Goal: Transaction & Acquisition: Purchase product/service

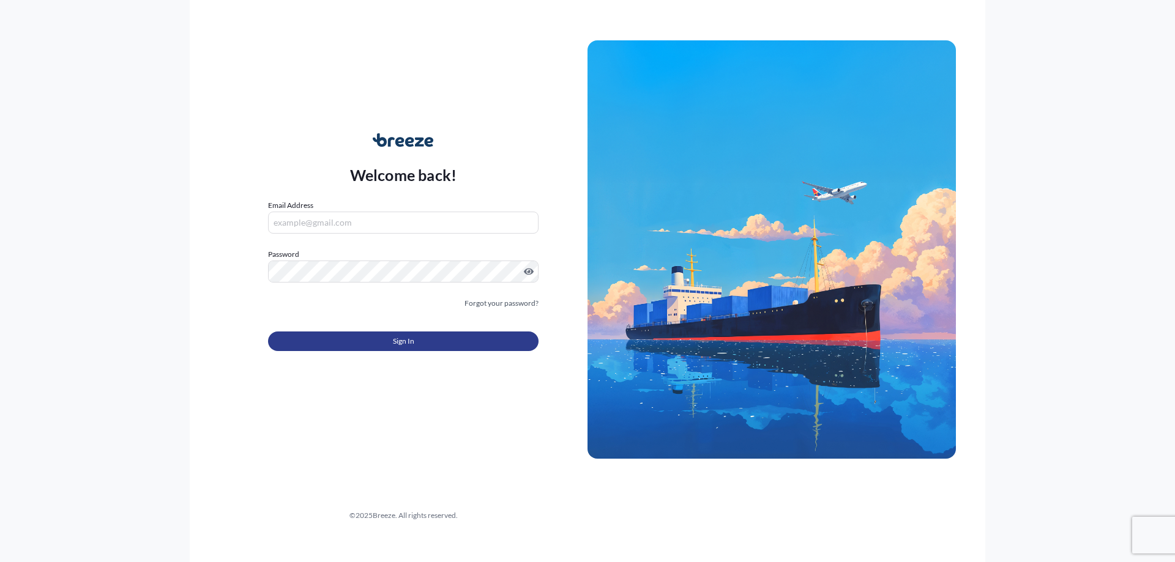
type input "[PERSON_NAME][EMAIL_ADDRESS][DOMAIN_NAME]"
click at [422, 337] on button "Sign In" at bounding box center [403, 342] width 270 height 20
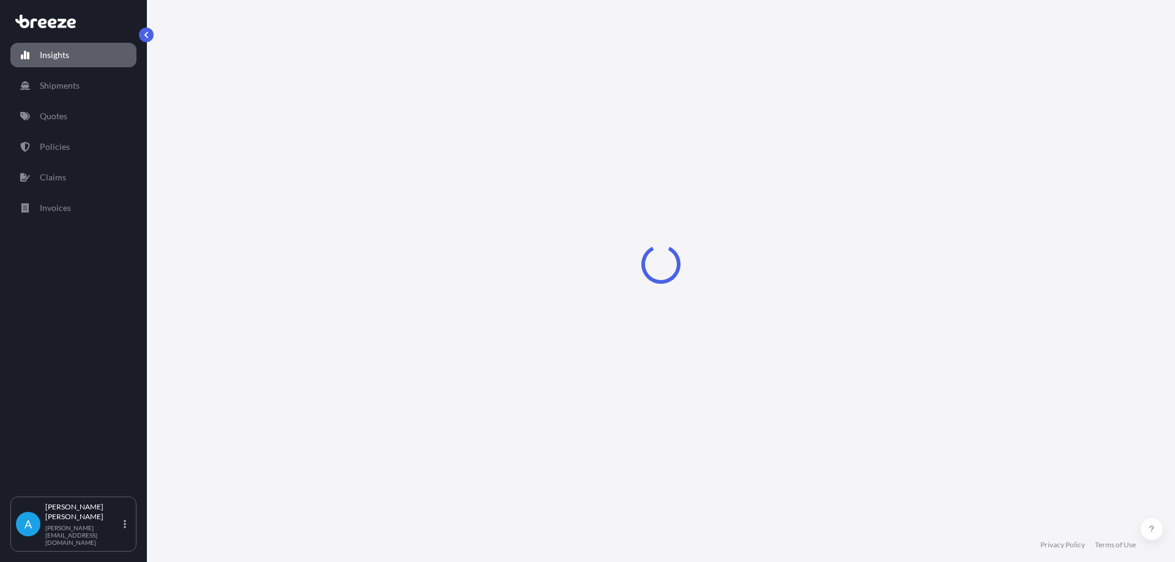
select select "2025"
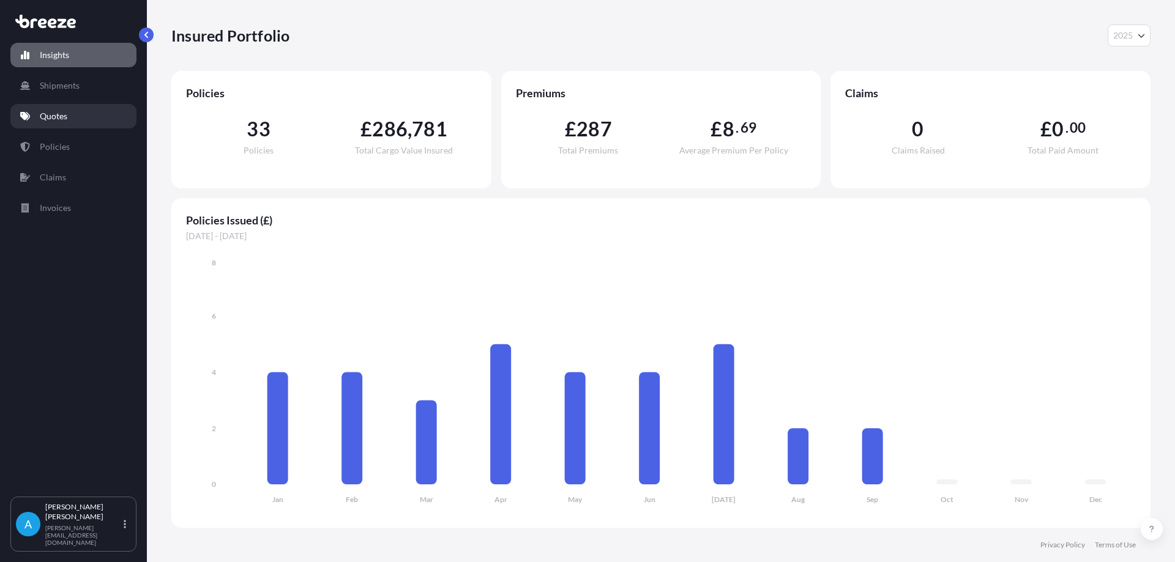
click at [72, 114] on link "Quotes" at bounding box center [73, 116] width 126 height 24
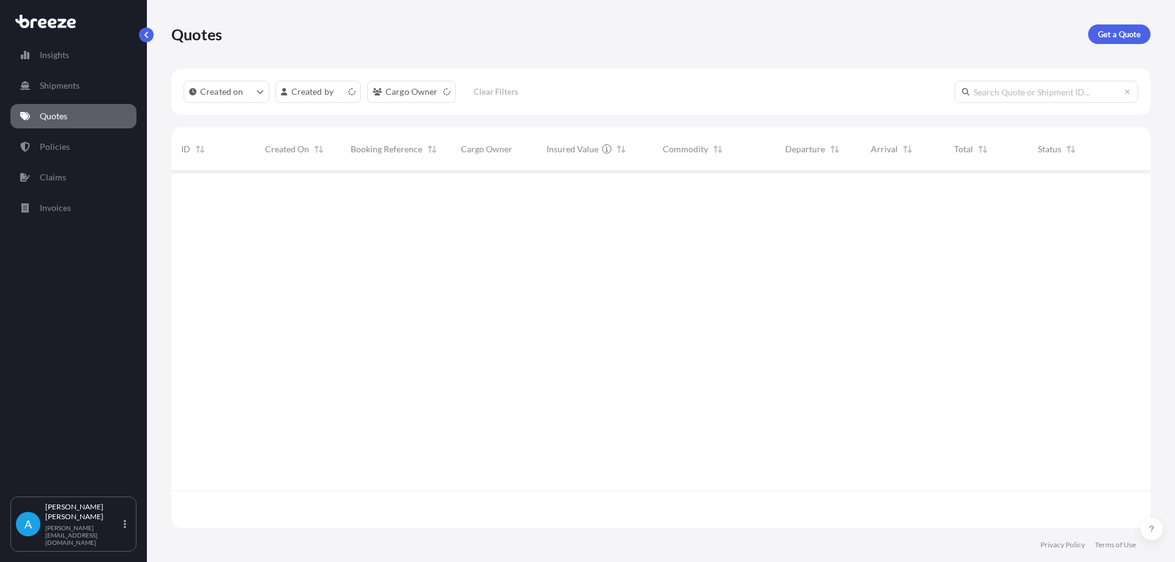
scroll to position [354, 970]
click at [1133, 193] on icon "button" at bounding box center [1131, 191] width 7 height 7
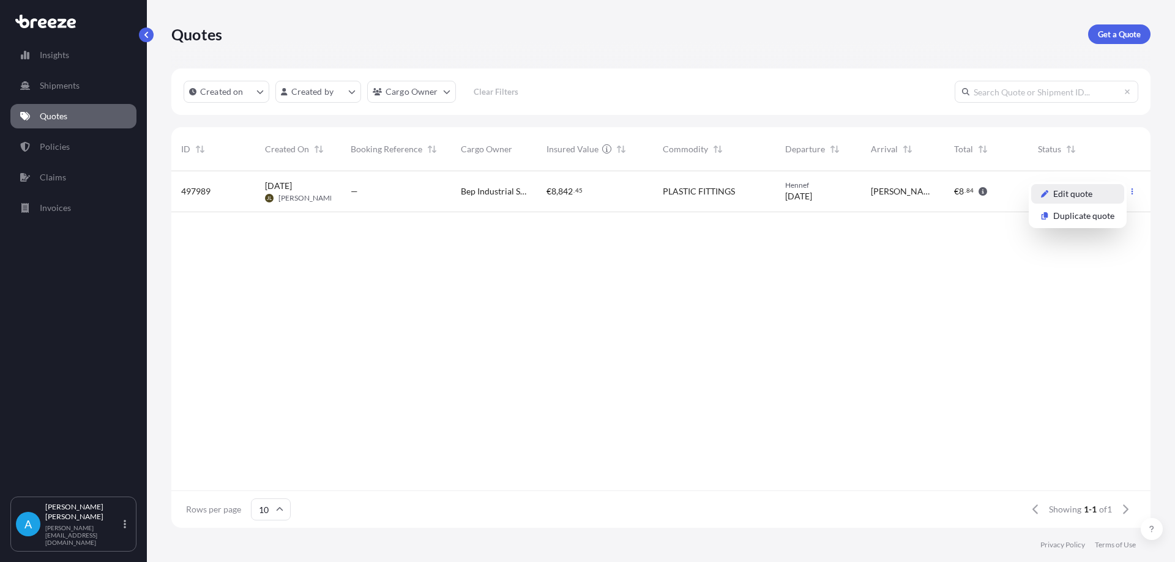
click at [1069, 193] on p "Edit quote" at bounding box center [1072, 194] width 39 height 12
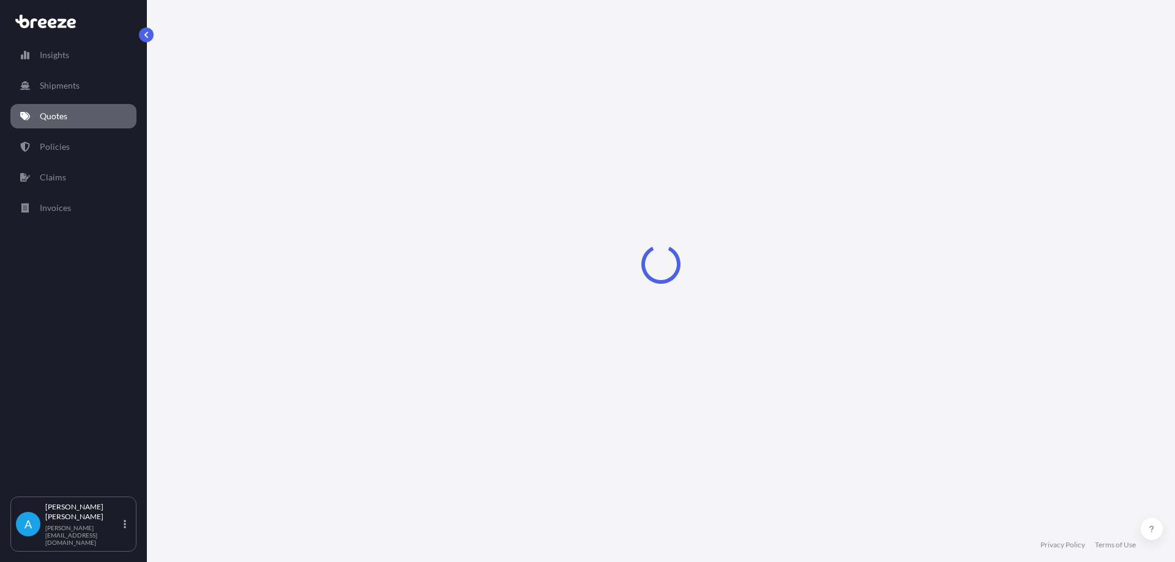
select select "Road"
select select "1"
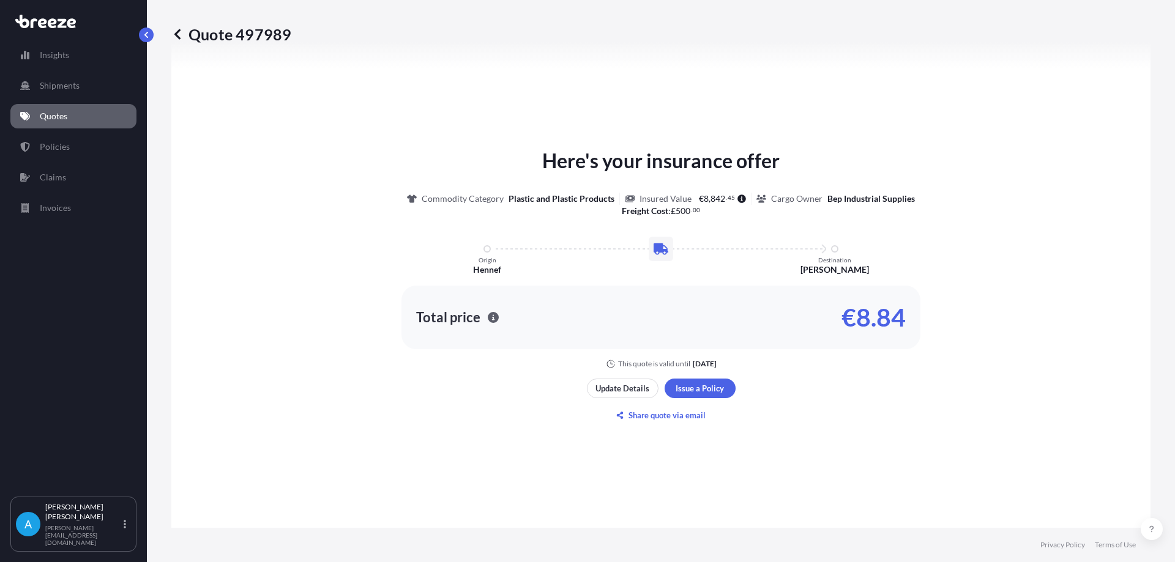
scroll to position [616, 0]
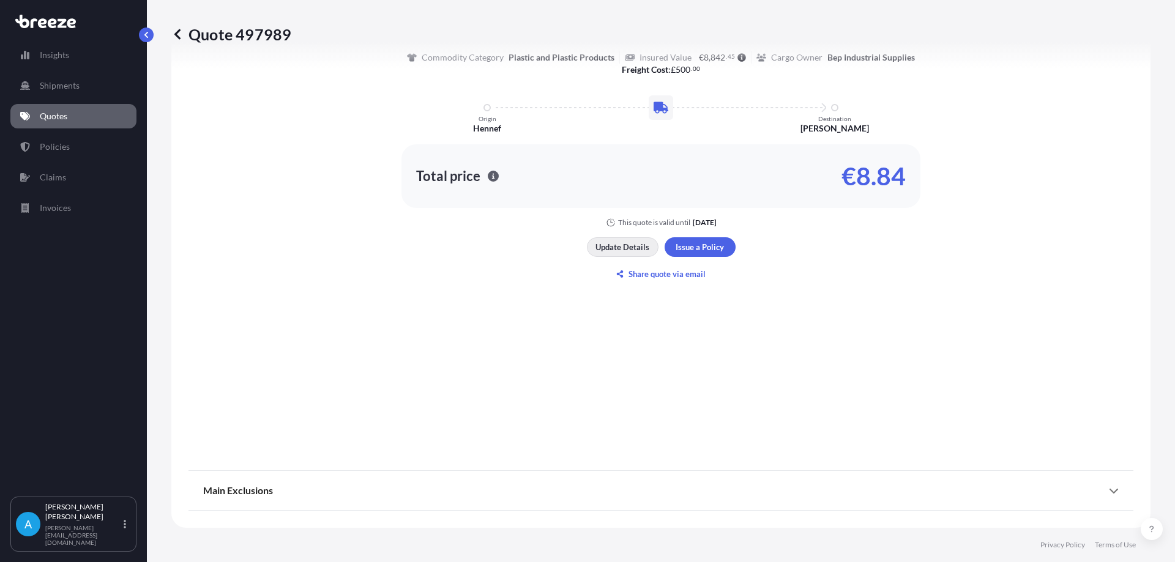
click at [631, 253] on p "Update Details" at bounding box center [622, 247] width 54 height 12
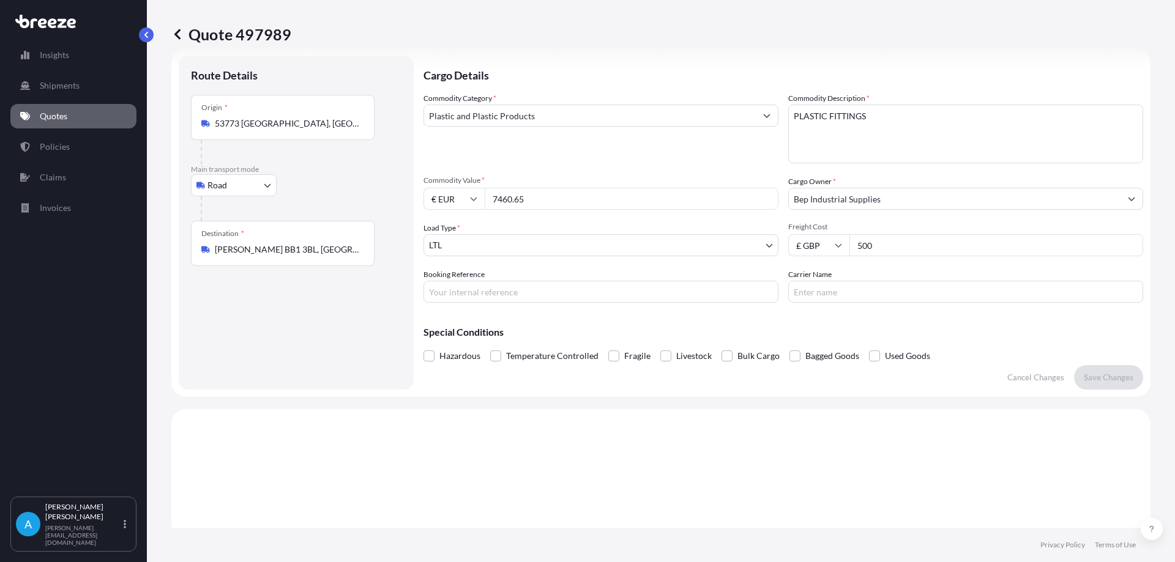
scroll to position [20, 0]
click at [472, 292] on input "Booking Reference" at bounding box center [600, 292] width 355 height 22
type input "B-Ri251122"
click at [1089, 378] on p "Save Changes" at bounding box center [1109, 378] width 50 height 12
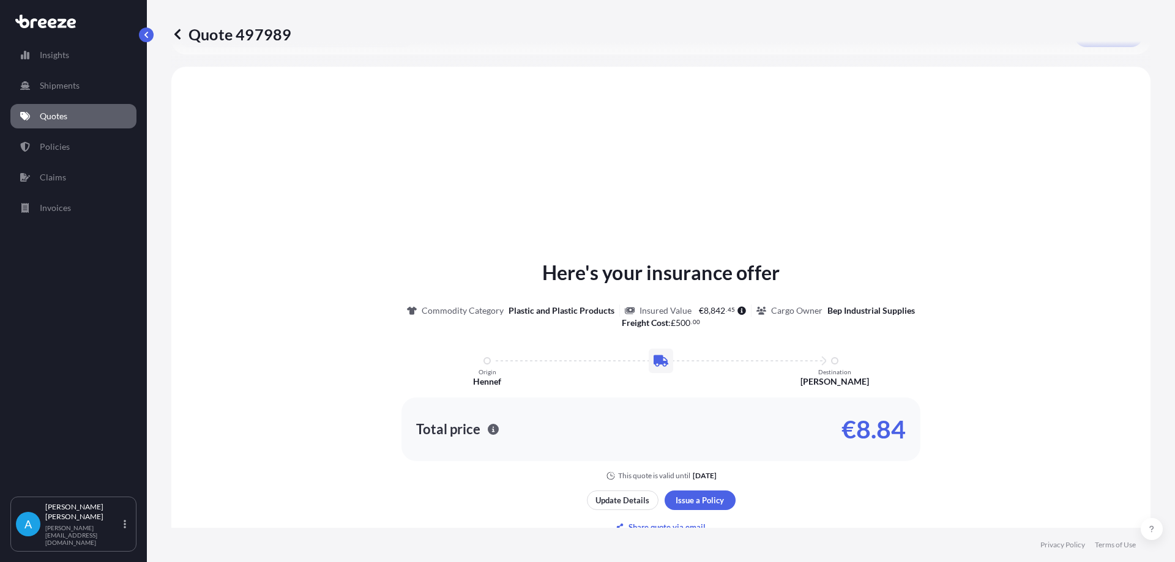
scroll to position [368, 0]
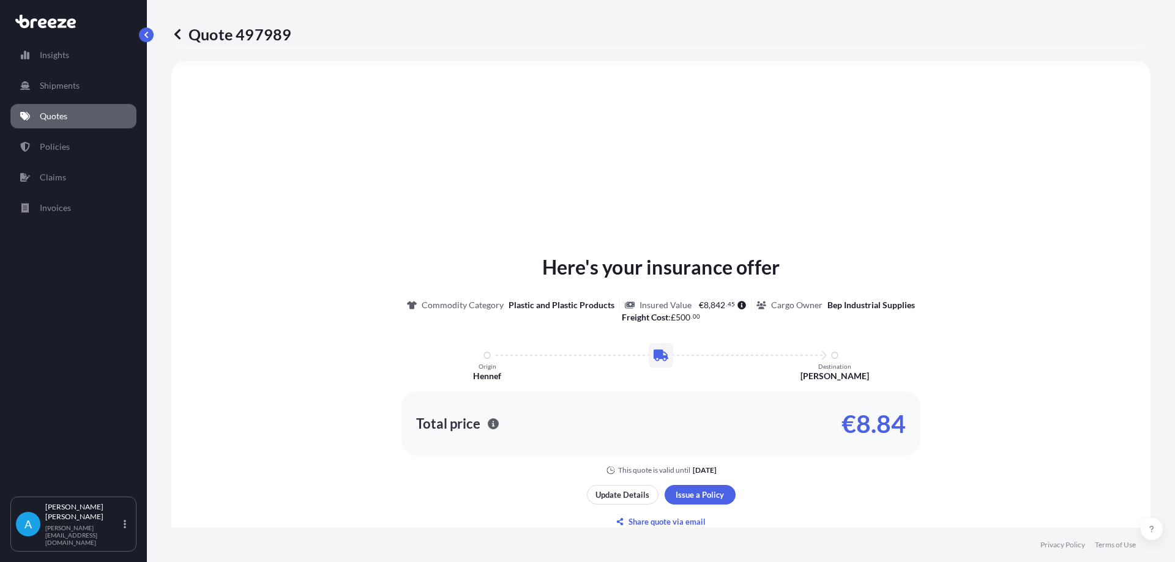
select select "Road"
select select "1"
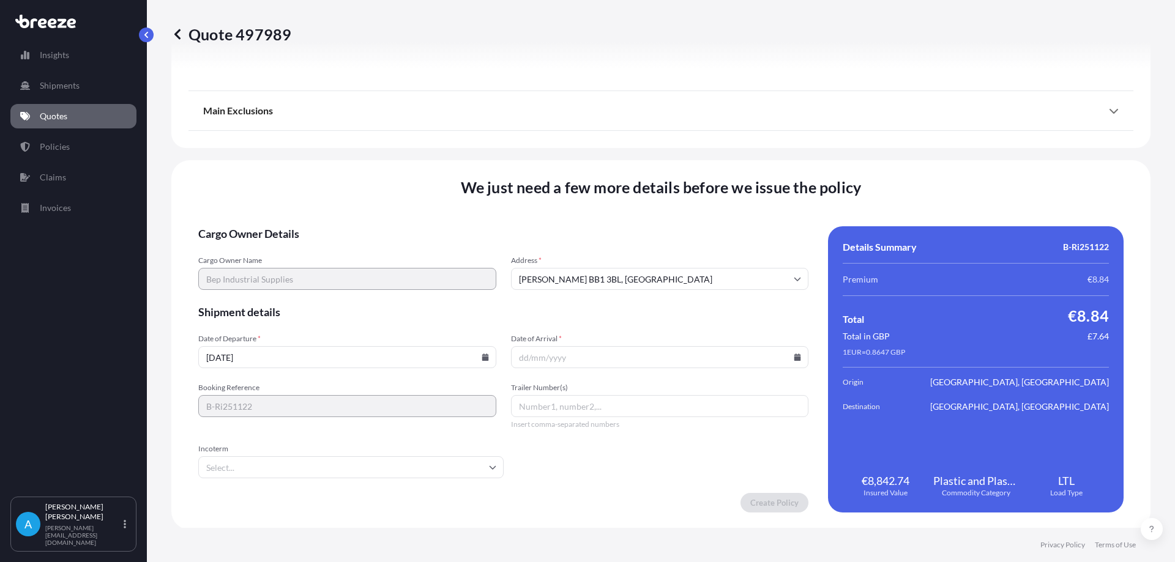
scroll to position [1380, 0]
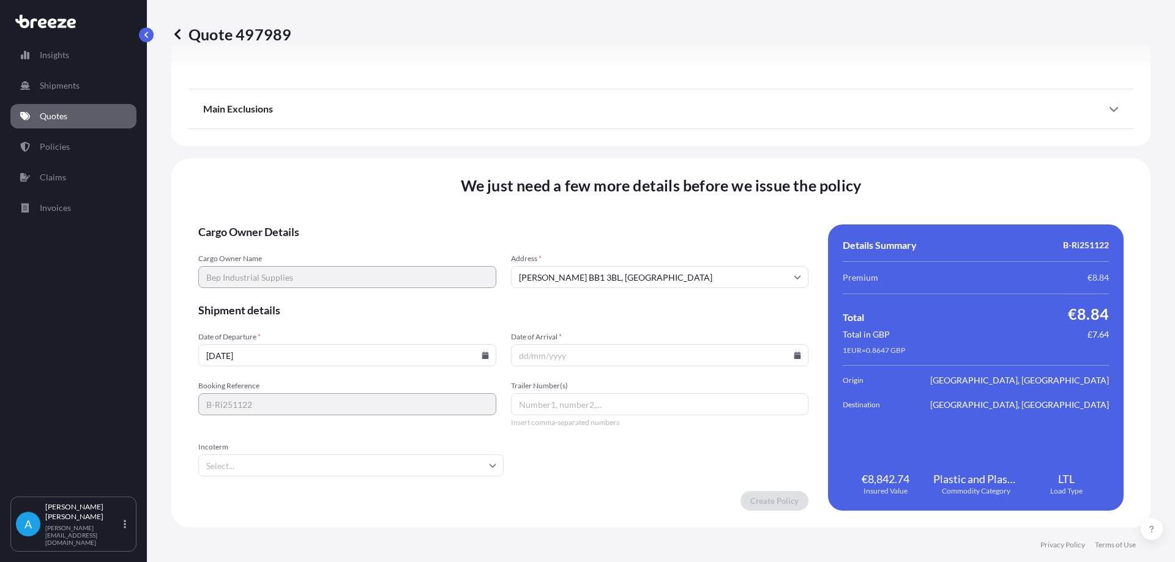
click at [352, 363] on input "[DATE]" at bounding box center [347, 355] width 298 height 22
click at [483, 357] on icon at bounding box center [485, 355] width 7 height 7
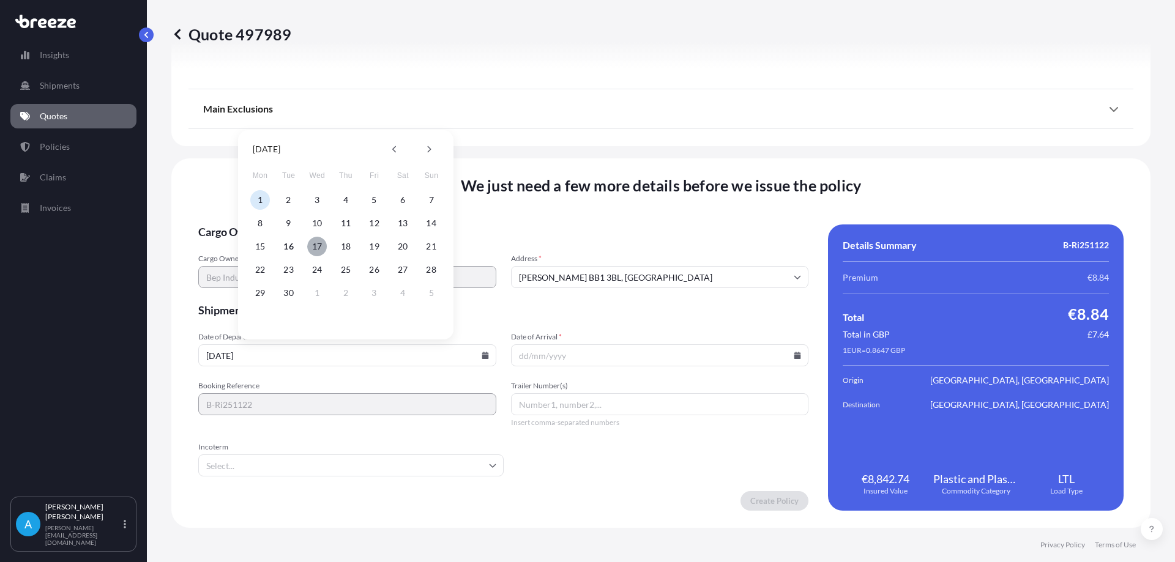
click at [316, 247] on button "17" at bounding box center [317, 247] width 20 height 20
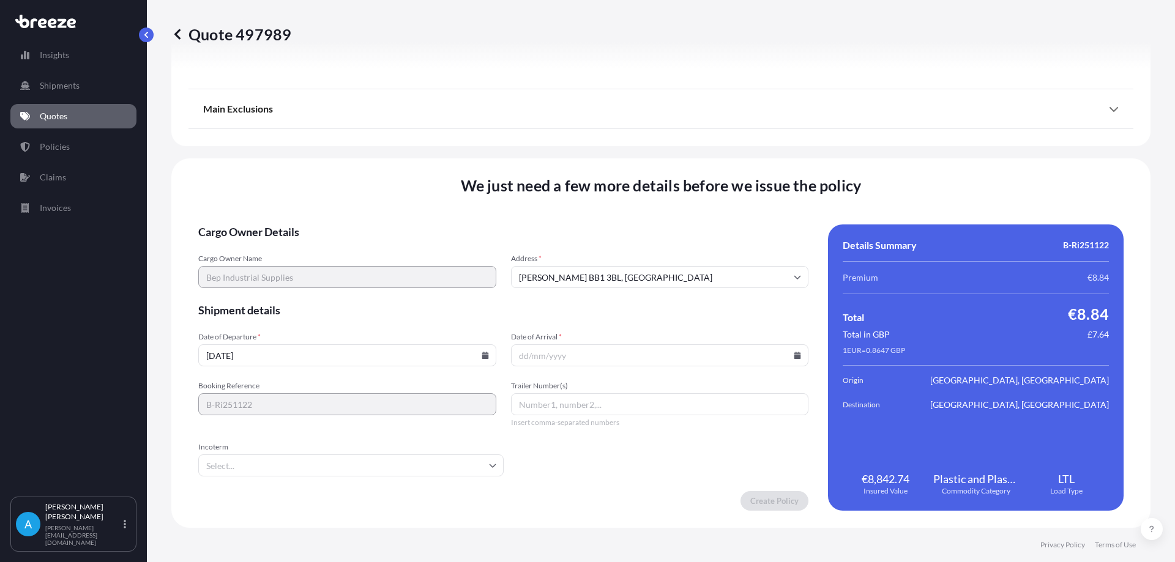
type input "[DATE]"
click at [559, 360] on input "Date of Arrival *" at bounding box center [660, 355] width 298 height 22
click at [794, 357] on icon at bounding box center [797, 355] width 7 height 7
click at [572, 271] on button "22" at bounding box center [570, 270] width 20 height 20
type input "[DATE]"
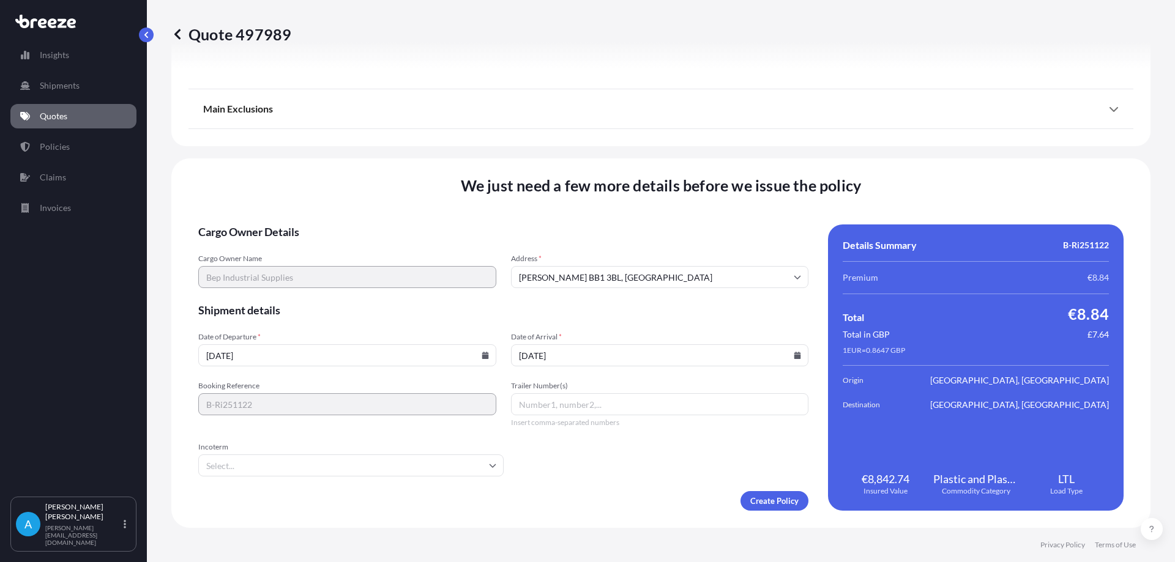
click at [528, 409] on input "Trailer Number(s)" at bounding box center [660, 404] width 298 height 22
click at [489, 463] on icon at bounding box center [492, 465] width 7 height 7
type input "IF03ABS"
type input "FCA"
click at [389, 491] on li "FCA" at bounding box center [349, 497] width 292 height 23
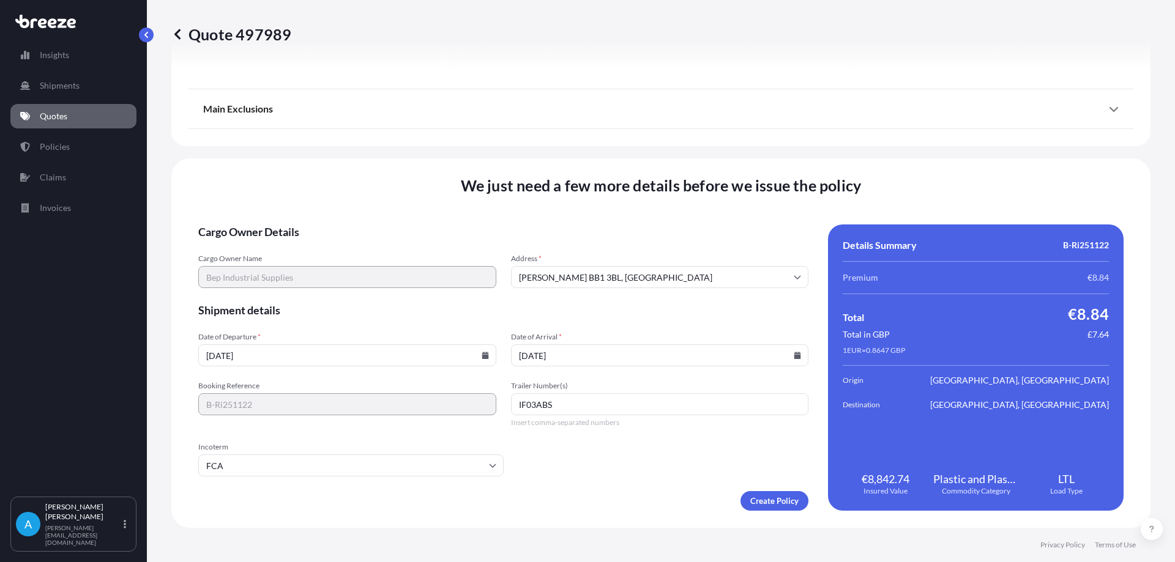
click at [535, 491] on div "Create Policy" at bounding box center [503, 501] width 610 height 20
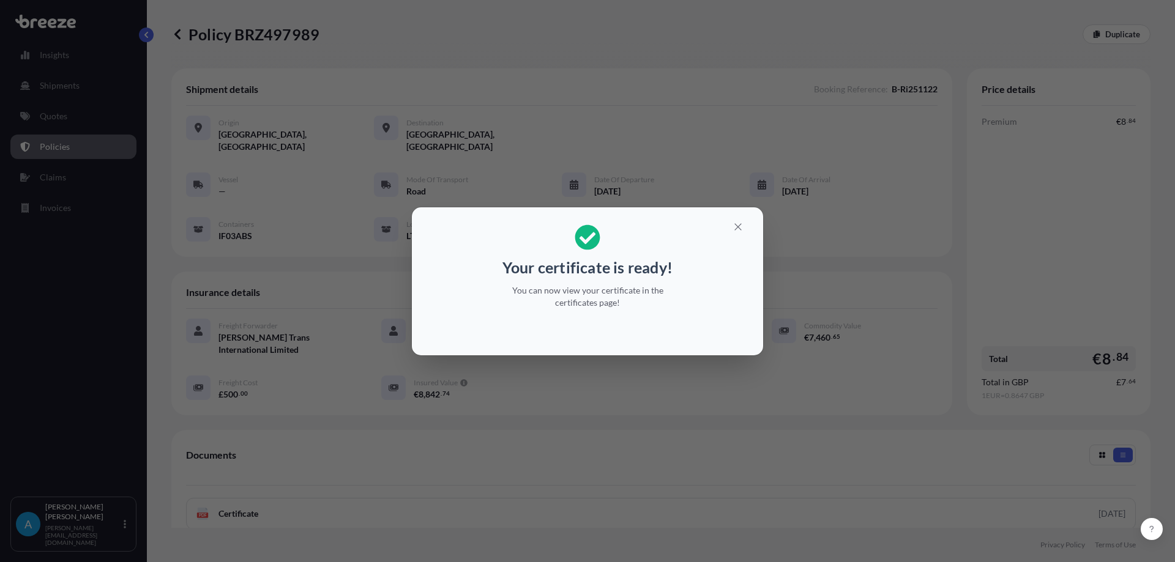
click at [742, 507] on div "Your certificate is ready! You can now view your certificate in the certificate…" at bounding box center [587, 281] width 1175 height 562
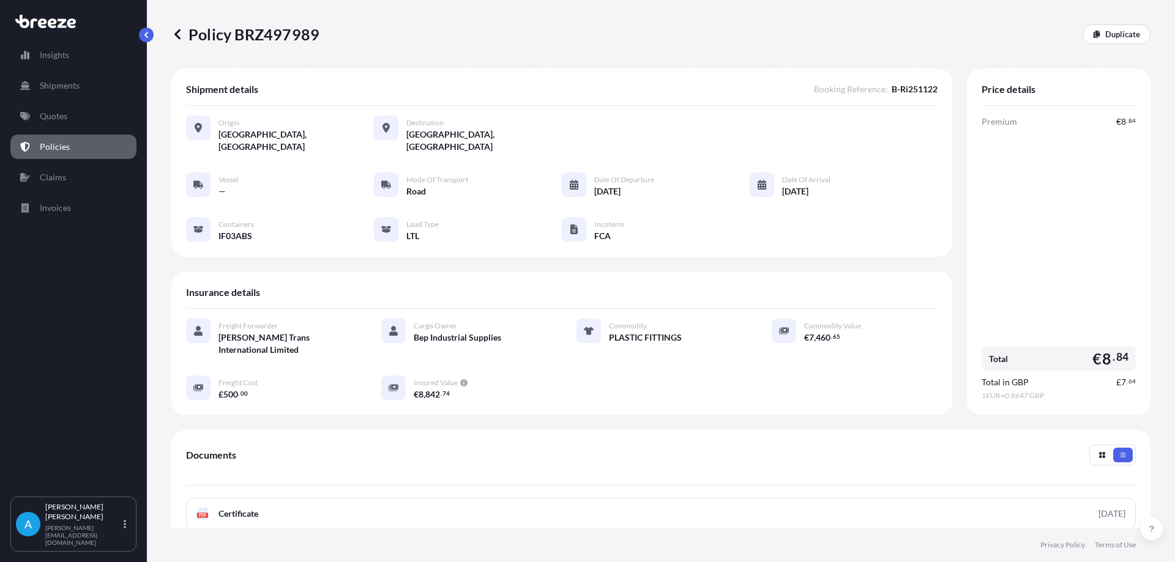
click at [595, 319] on div at bounding box center [588, 331] width 24 height 24
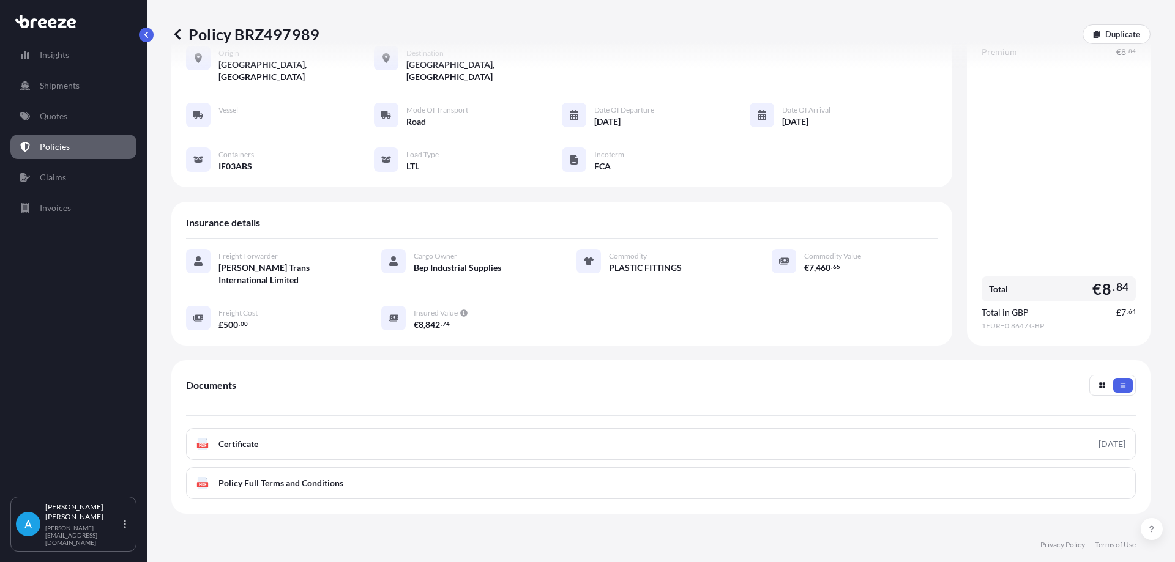
scroll to position [162, 0]
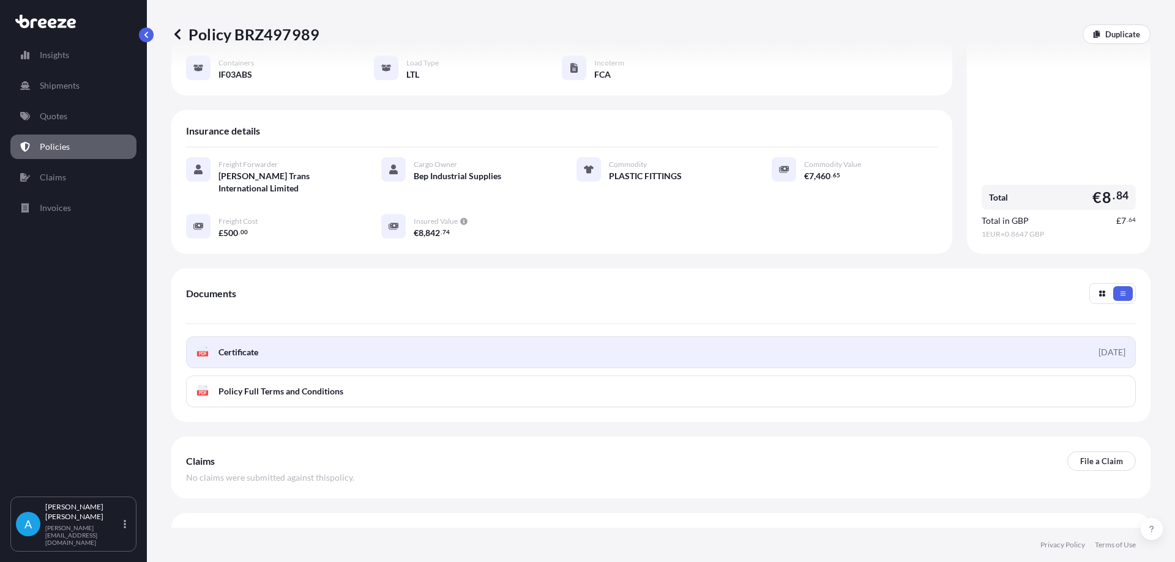
click at [222, 346] on span "Certificate" at bounding box center [238, 352] width 40 height 12
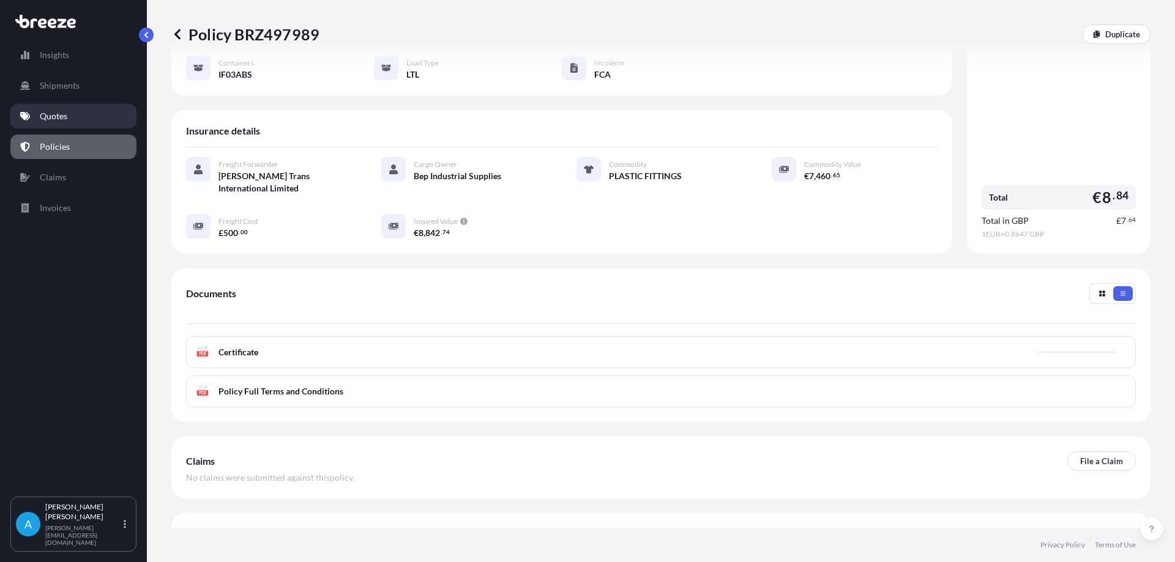
click at [46, 113] on p "Quotes" at bounding box center [54, 116] width 28 height 12
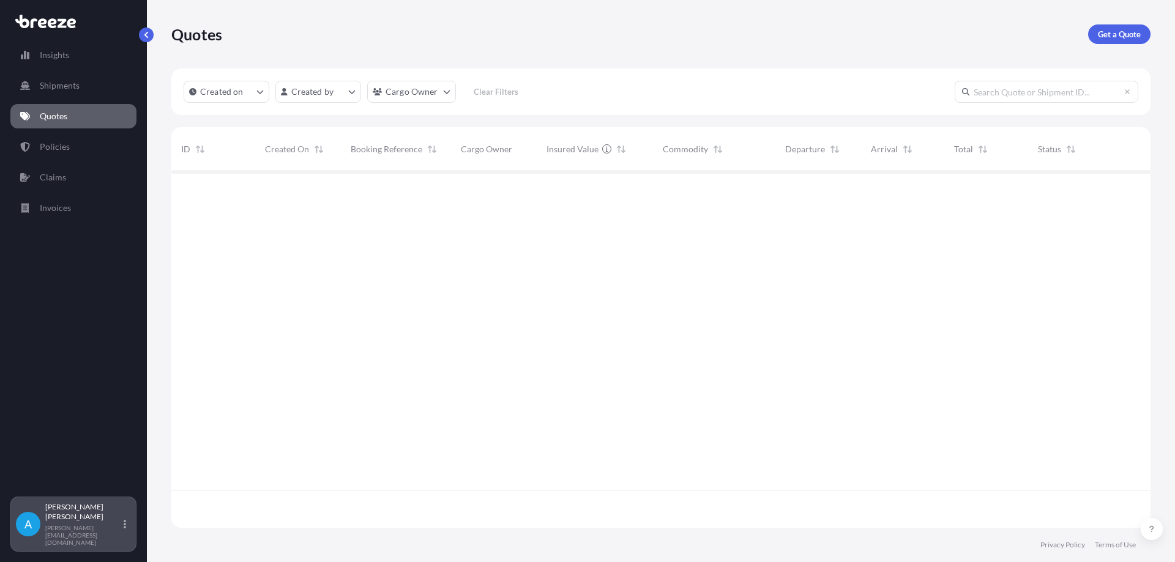
scroll to position [392, 970]
click at [86, 535] on div "[PERSON_NAME] [PERSON_NAME][EMAIL_ADDRESS][DOMAIN_NAME]" at bounding box center [88, 524] width 86 height 44
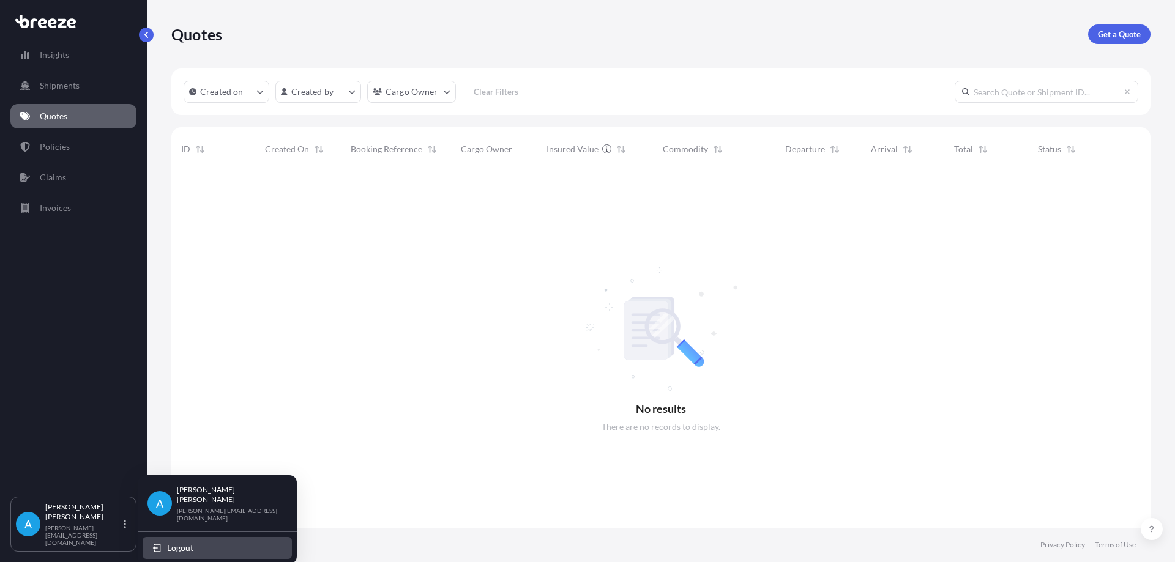
click at [187, 542] on span "Logout" at bounding box center [180, 548] width 26 height 12
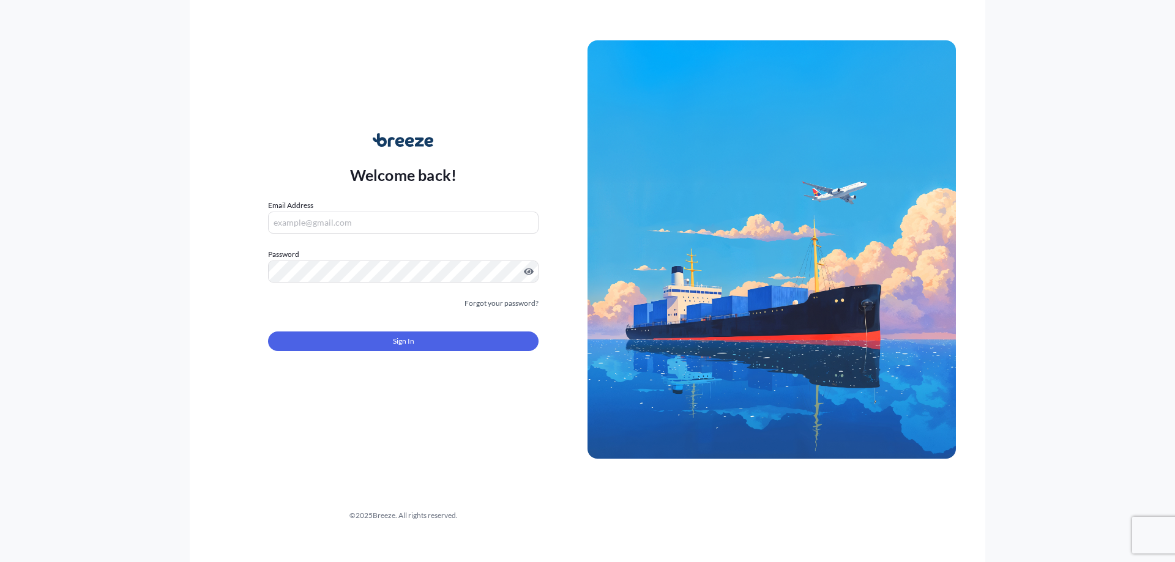
type input "[PERSON_NAME][EMAIL_ADDRESS][DOMAIN_NAME]"
